Goal: Task Accomplishment & Management: Manage account settings

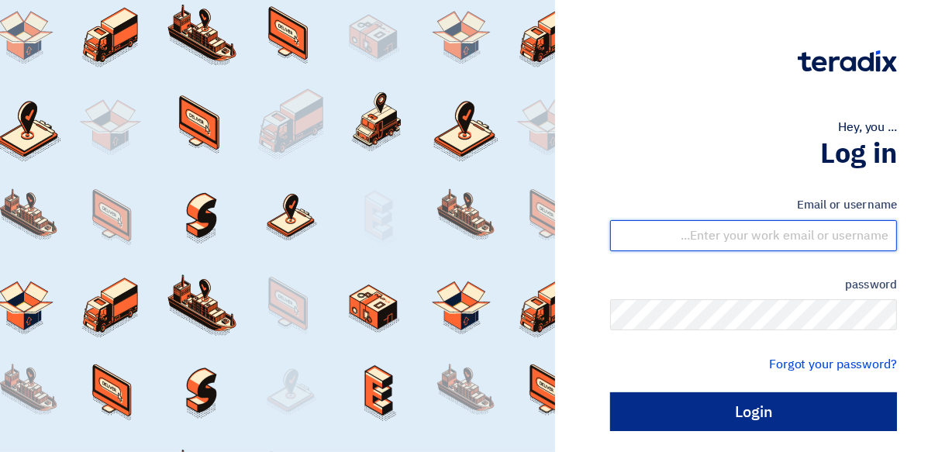
type input "waraich@hahest.com"
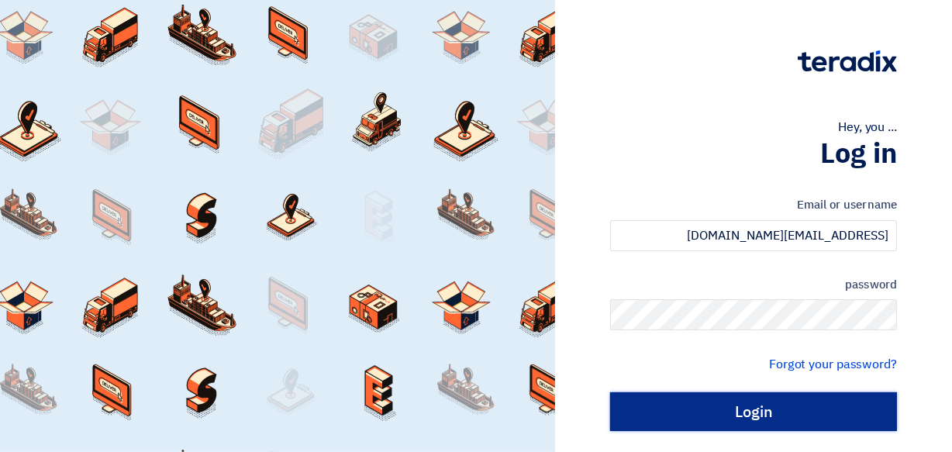
click at [777, 411] on input "Login" at bounding box center [753, 411] width 287 height 39
type input "Sign in"
